Goal: Task Accomplishment & Management: Manage account settings

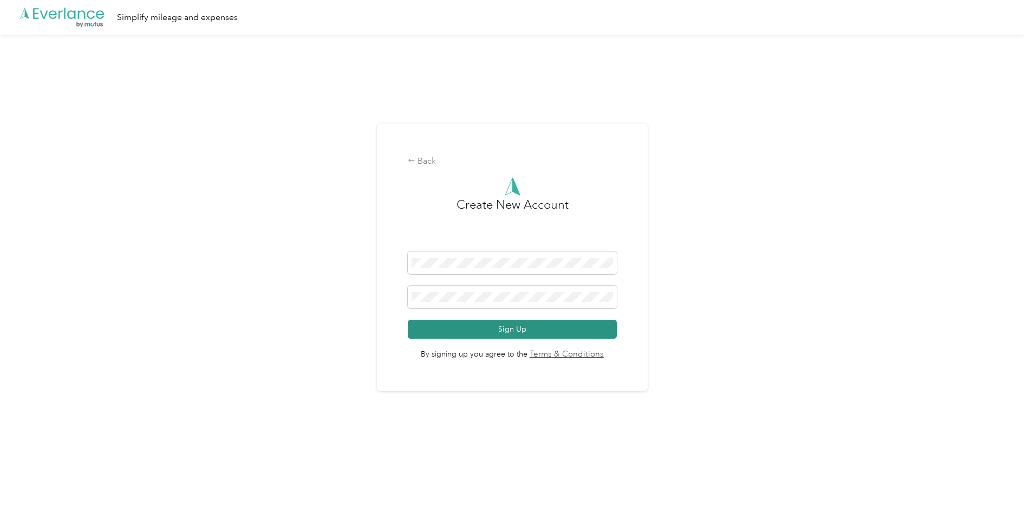
click at [517, 328] on button "Sign Up" at bounding box center [512, 329] width 209 height 19
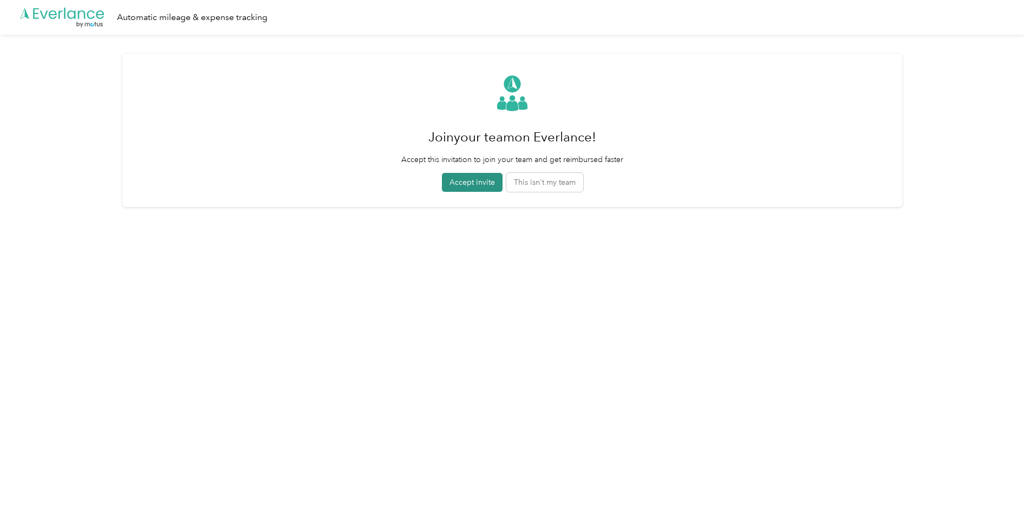
click at [472, 183] on button "Accept invite" at bounding box center [472, 182] width 61 height 19
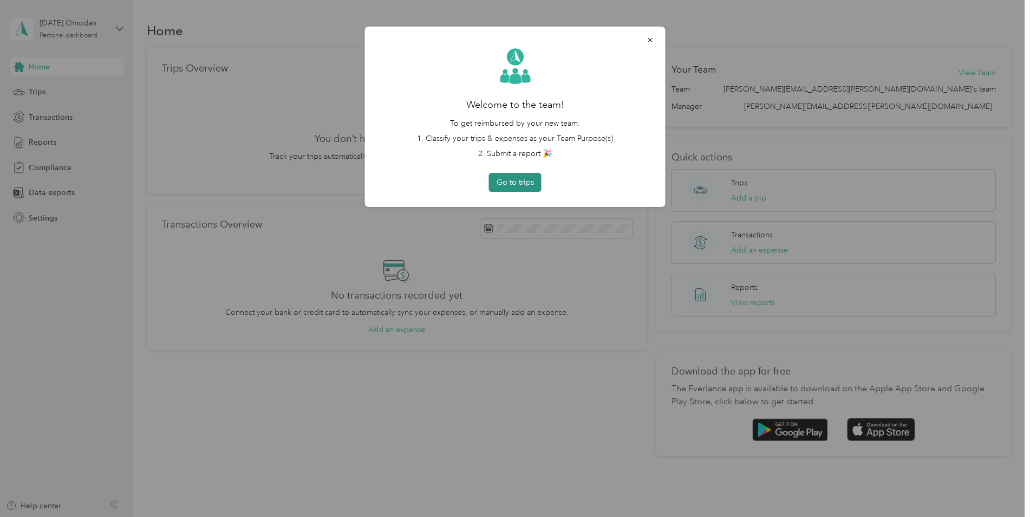
click at [516, 183] on button "Go to trips" at bounding box center [515, 182] width 53 height 19
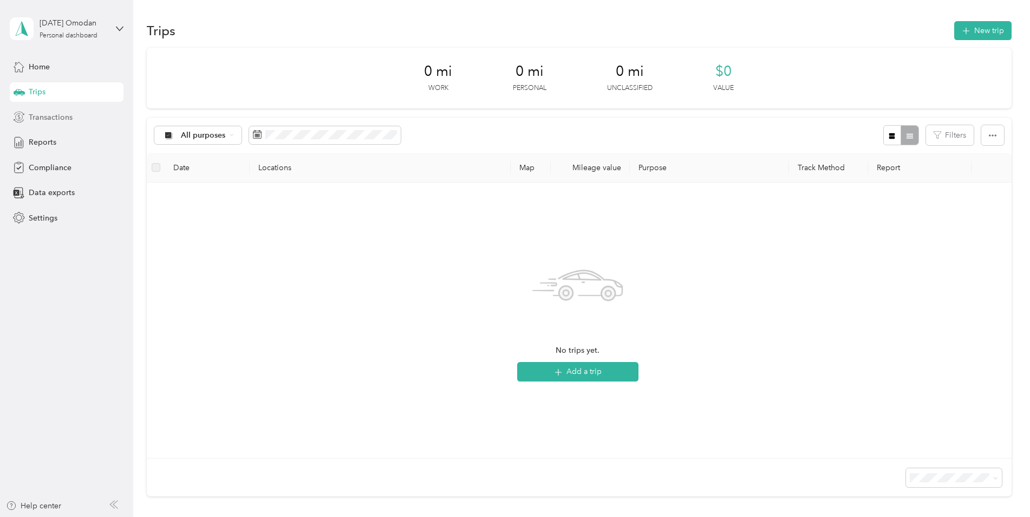
click at [43, 118] on span "Transactions" at bounding box center [51, 117] width 44 height 11
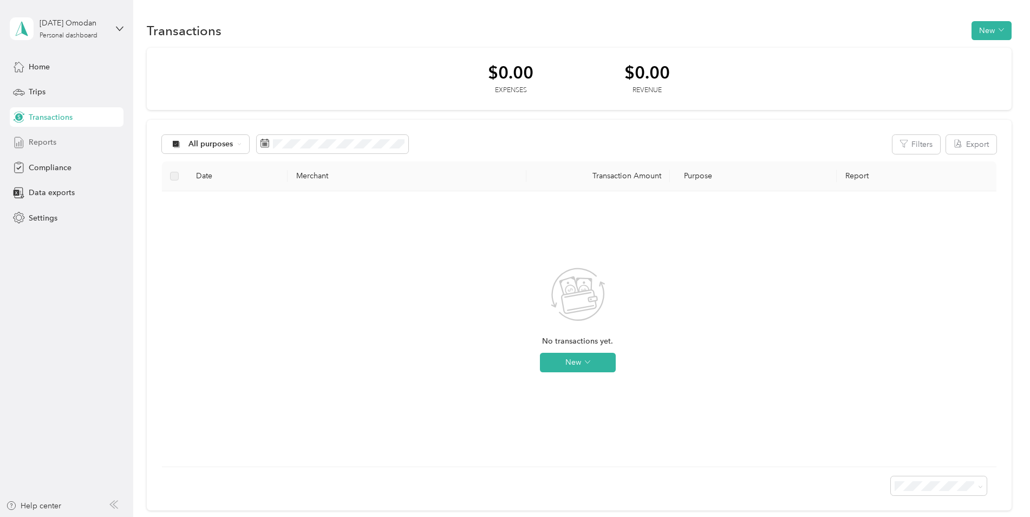
click at [43, 144] on span "Reports" at bounding box center [43, 142] width 28 height 11
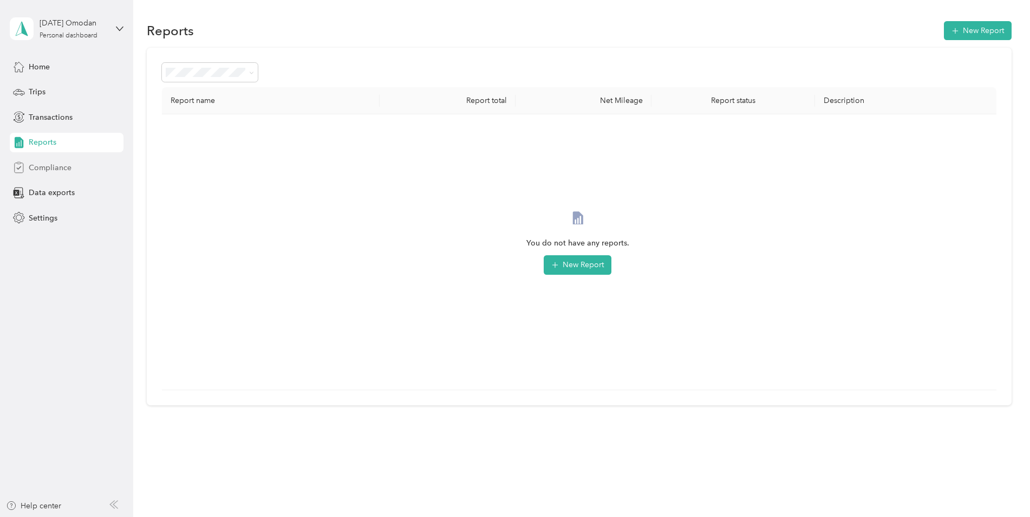
click at [50, 166] on span "Compliance" at bounding box center [50, 167] width 43 height 11
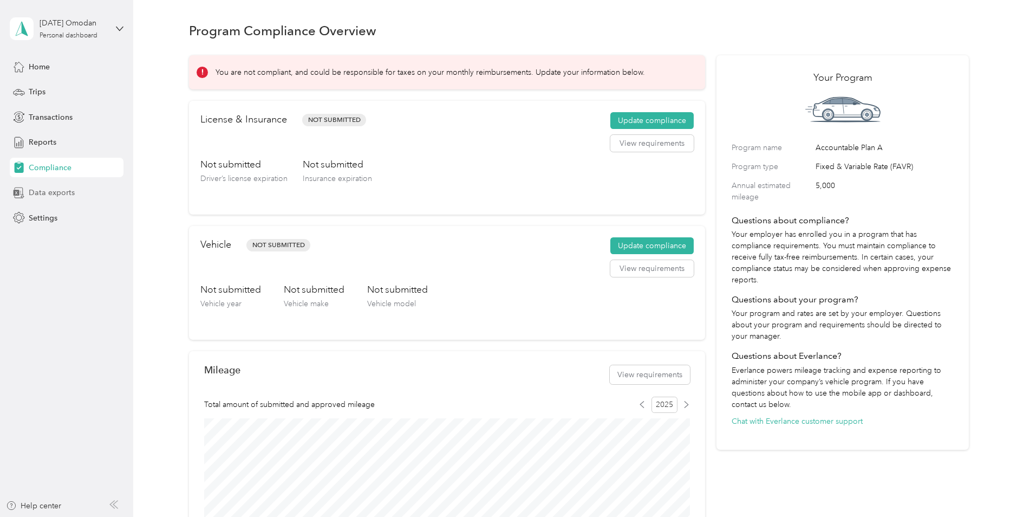
click at [54, 196] on span "Data exports" at bounding box center [52, 192] width 46 height 11
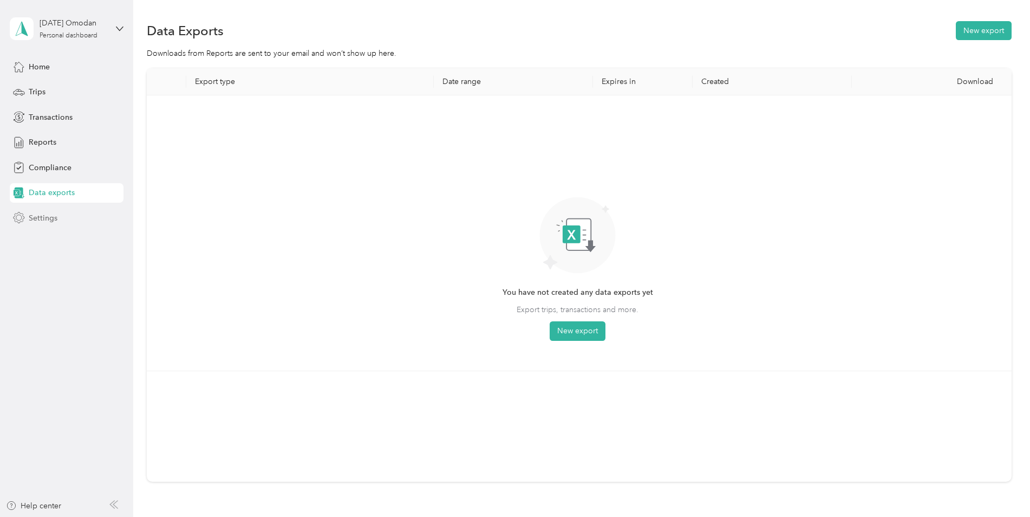
click at [47, 220] on span "Settings" at bounding box center [43, 217] width 29 height 11
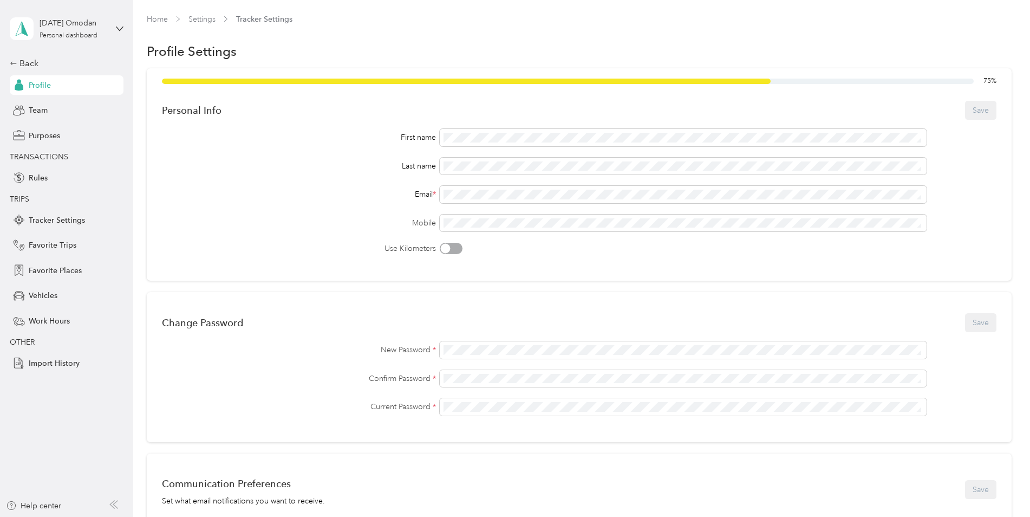
click at [988, 42] on div "Profile Settings" at bounding box center [579, 51] width 865 height 23
click at [76, 25] on div "[DATE] Omodan" at bounding box center [74, 22] width 68 height 11
click at [375, 28] on div "Home Settings Tracker Settings" at bounding box center [579, 24] width 865 height 21
click at [43, 108] on span "Team" at bounding box center [38, 110] width 19 height 11
